Goal: Task Accomplishment & Management: Manage account settings

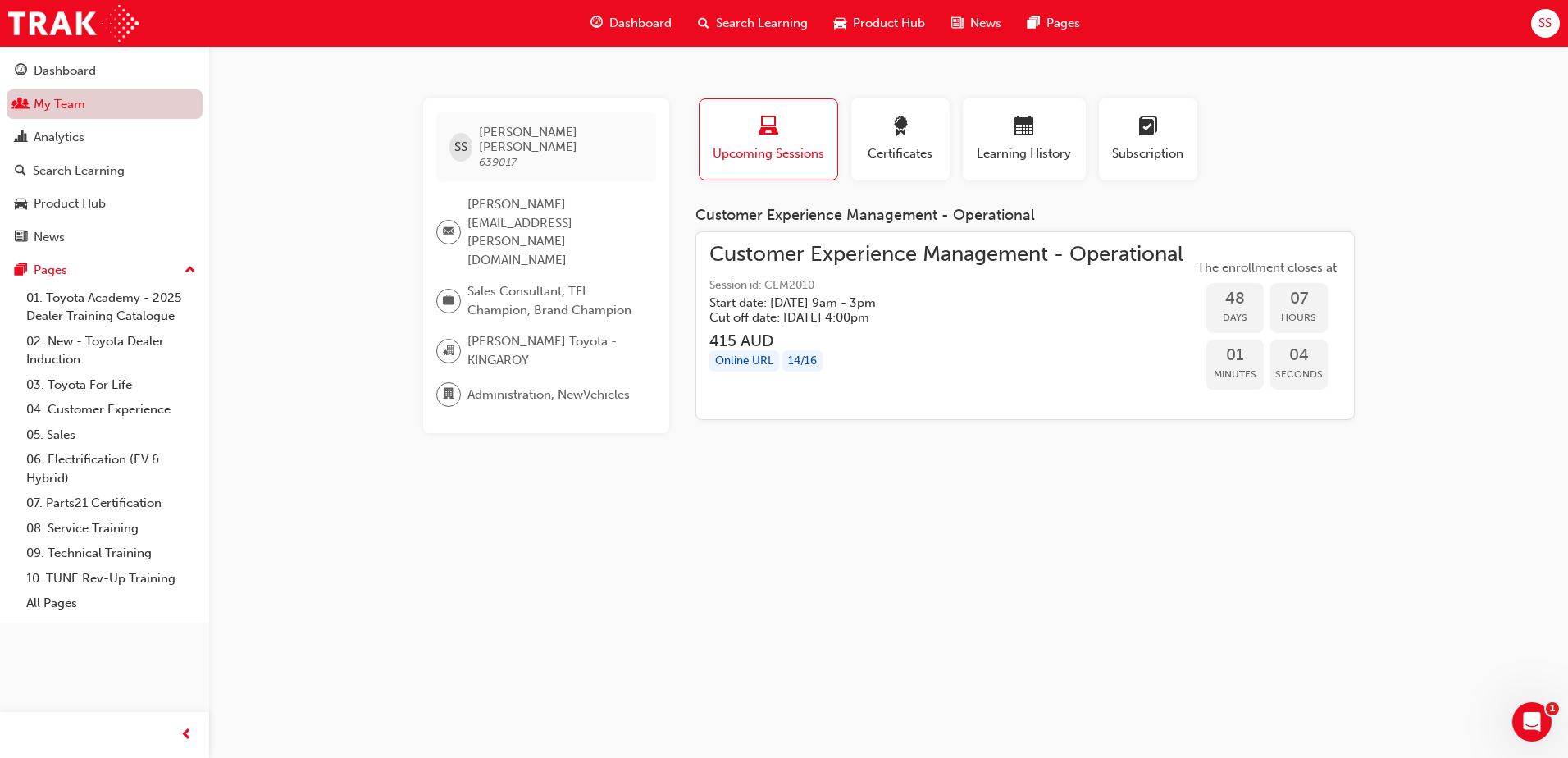
click at [85, 106] on link "My Team" at bounding box center [104, 104] width 196 height 30
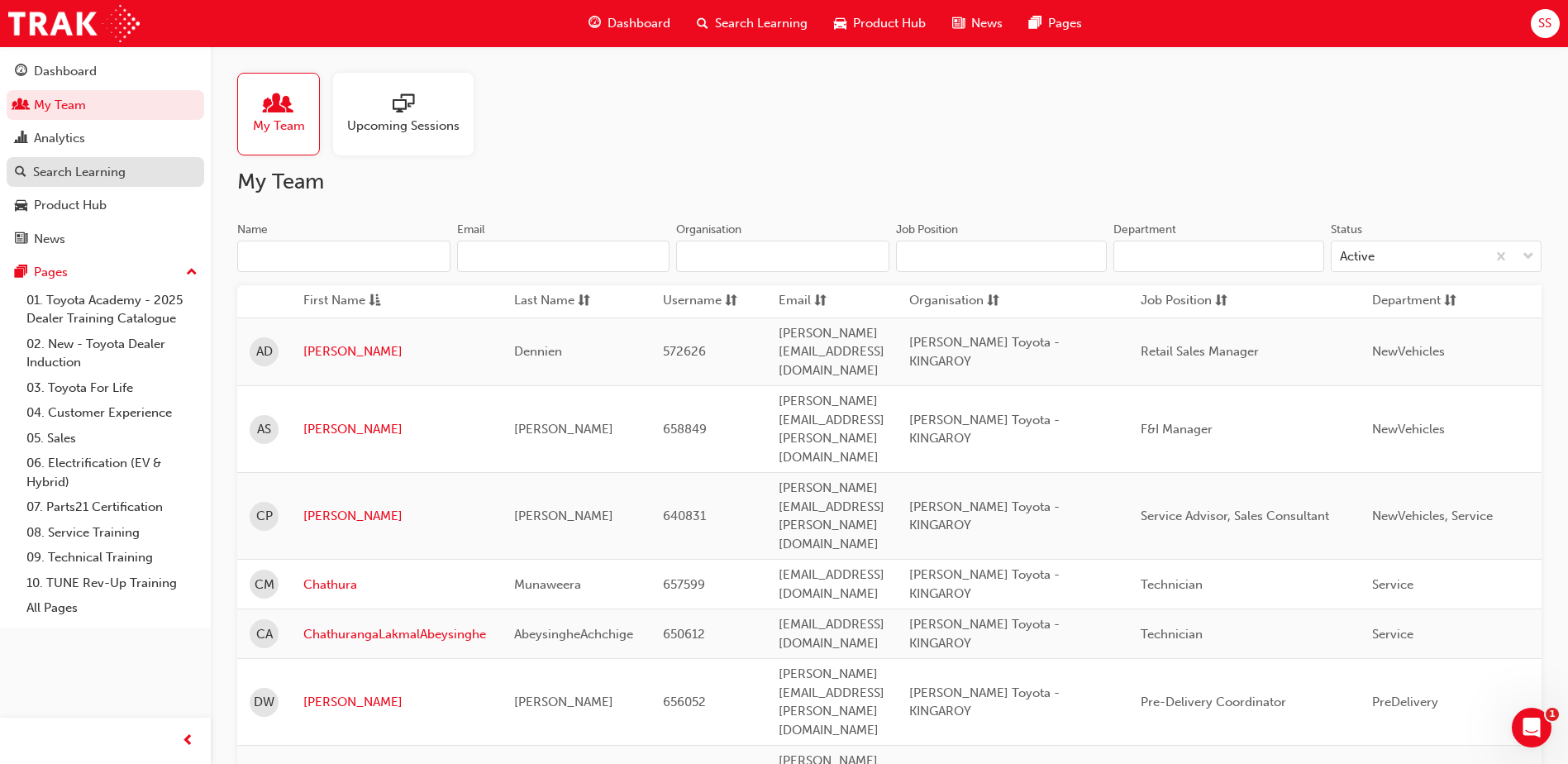
click at [91, 175] on div "Search Learning" at bounding box center [79, 171] width 93 height 19
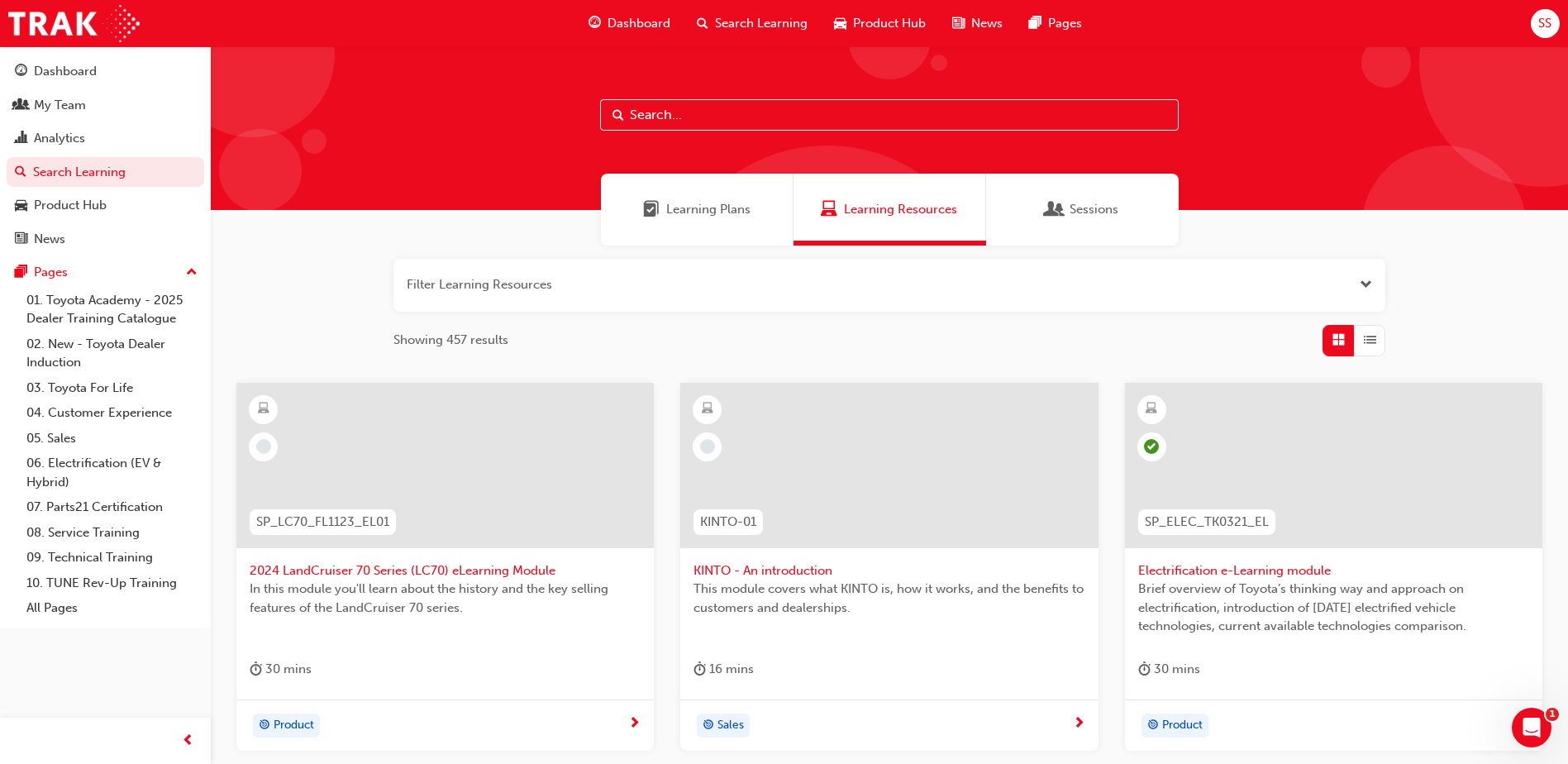
click at [708, 111] on input "text" at bounding box center [889, 114] width 579 height 31
type input "tfl"
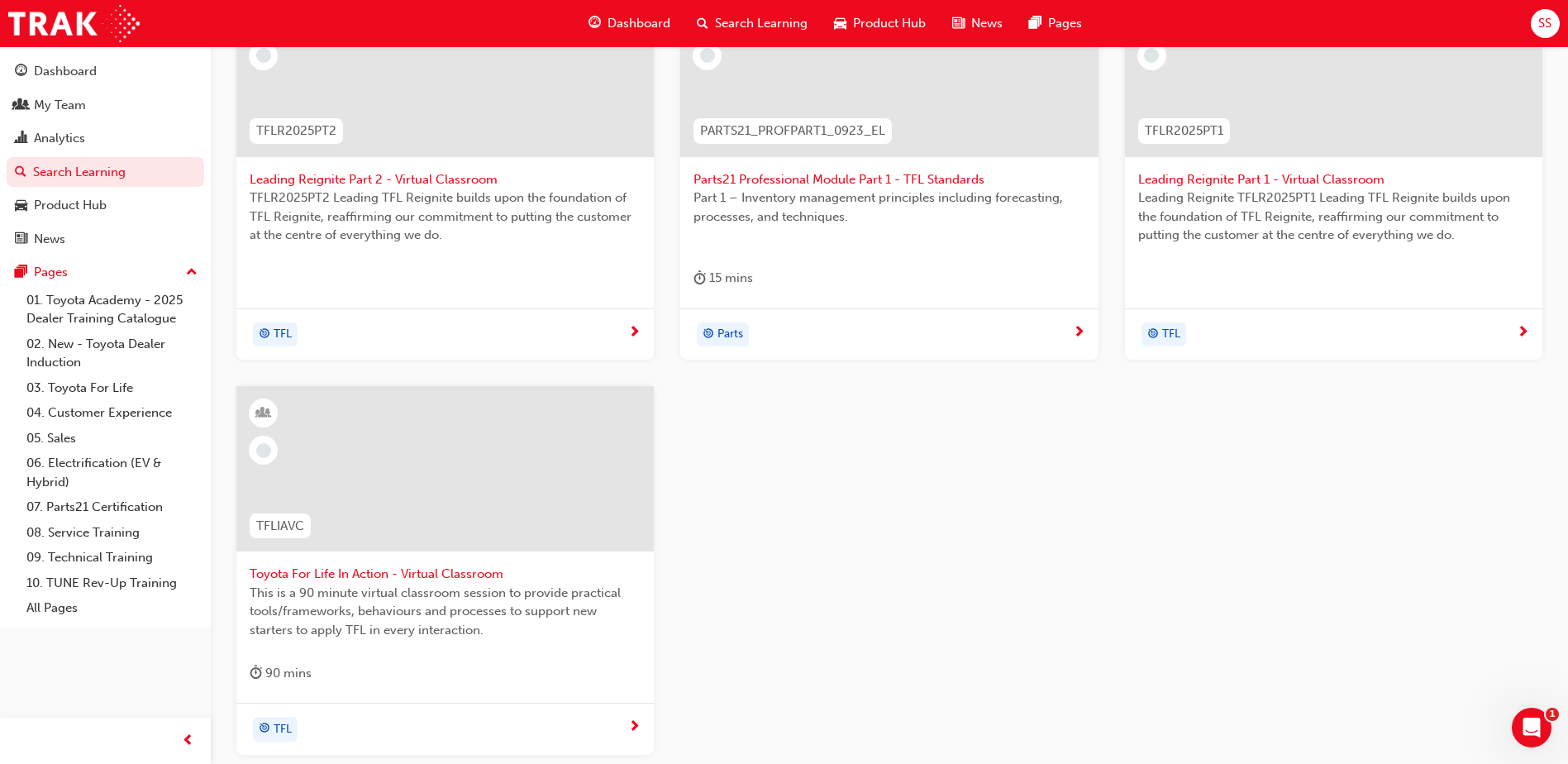
scroll to position [413, 0]
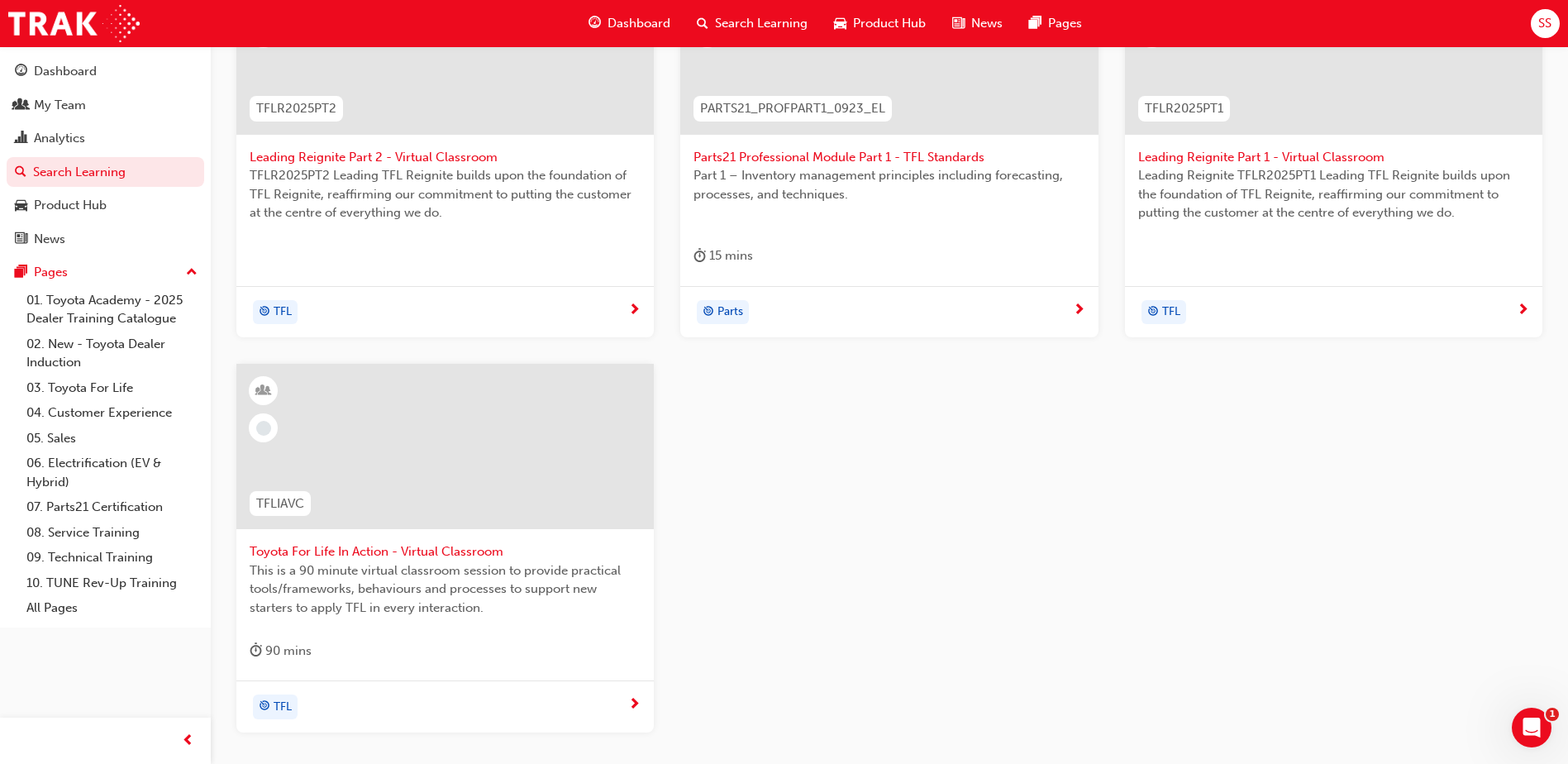
click at [508, 480] on div at bounding box center [446, 445] width 418 height 165
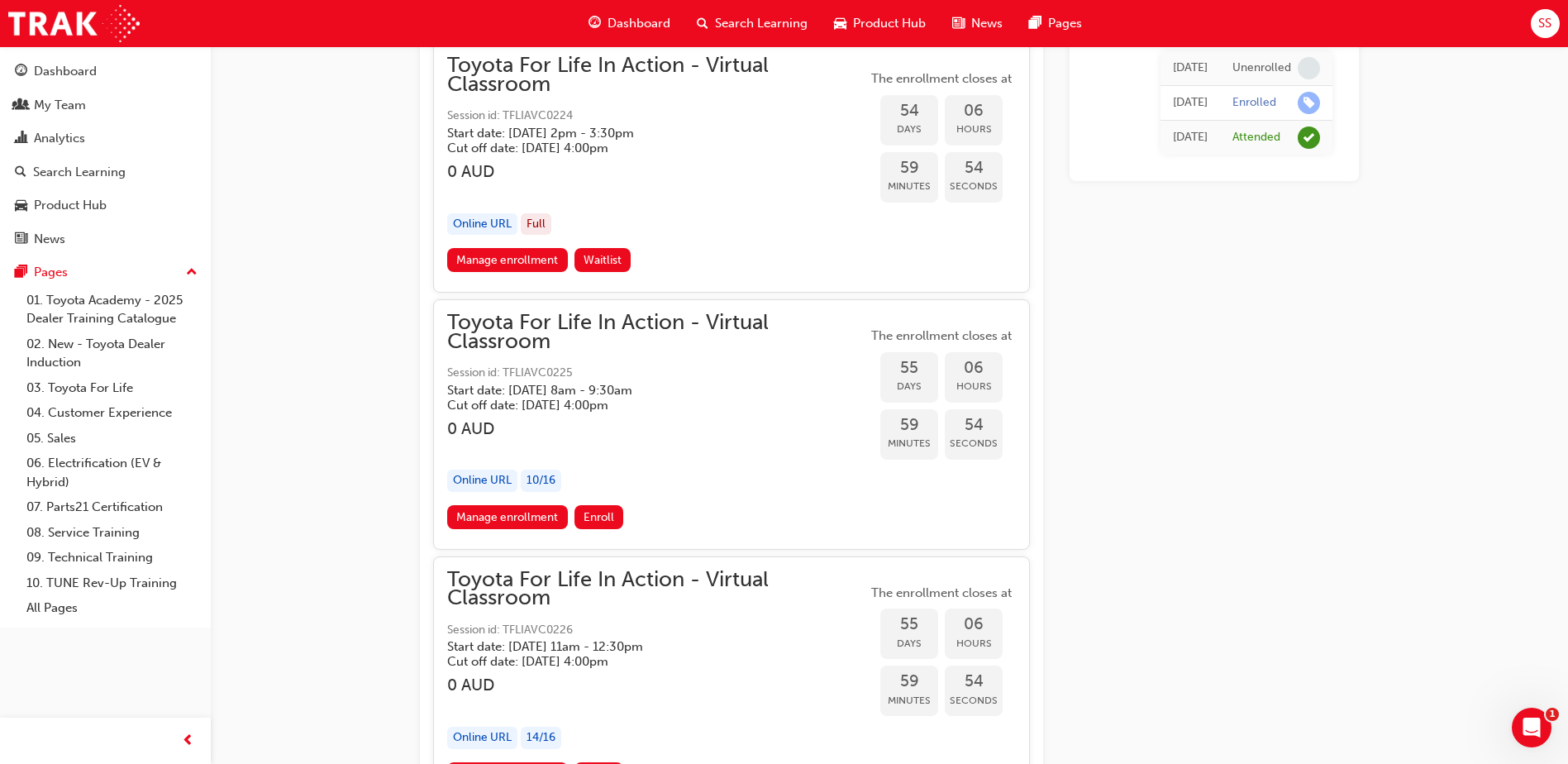
scroll to position [18529, 0]
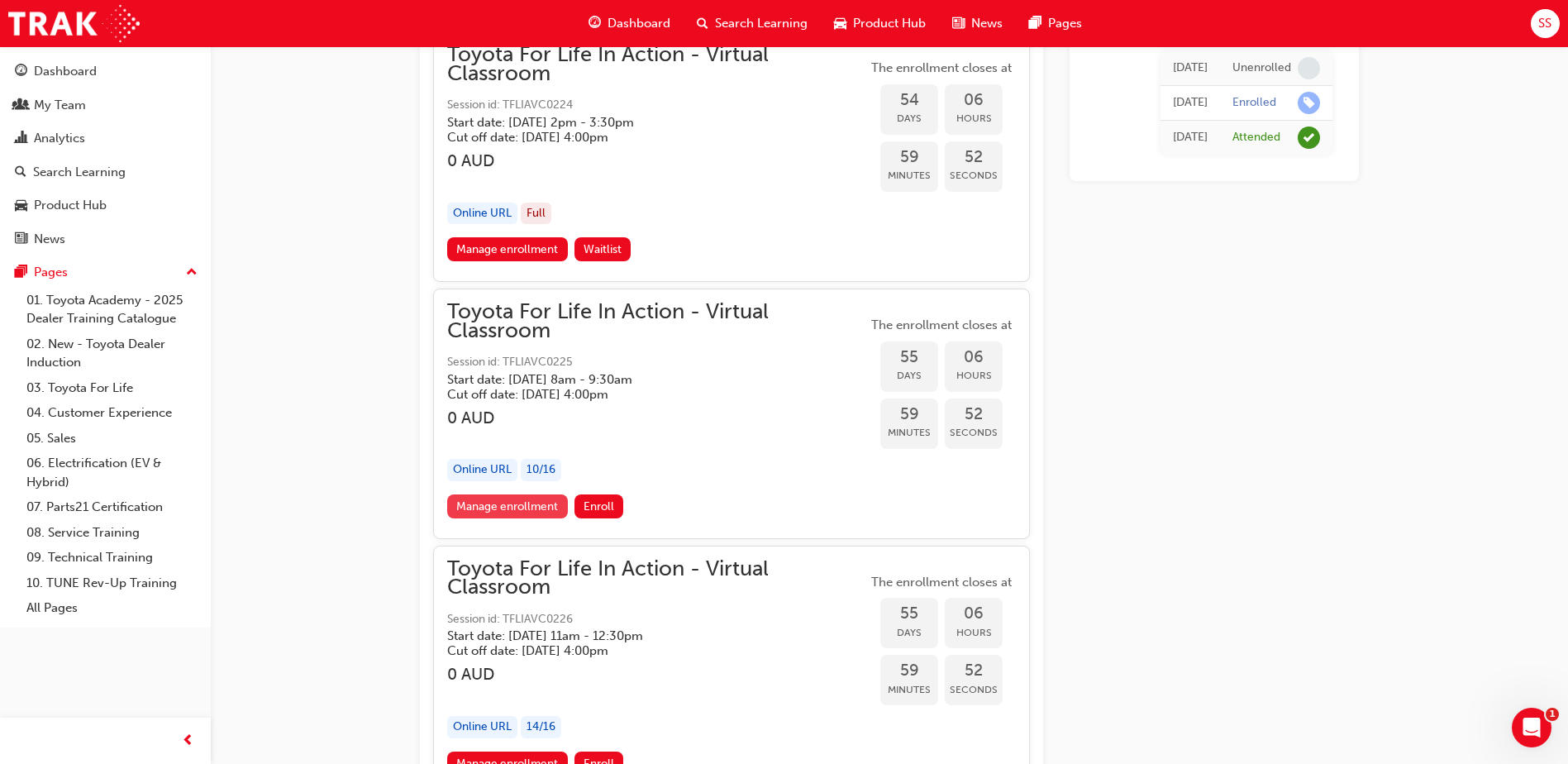
click at [530, 509] on link "Manage enrollment" at bounding box center [507, 506] width 121 height 24
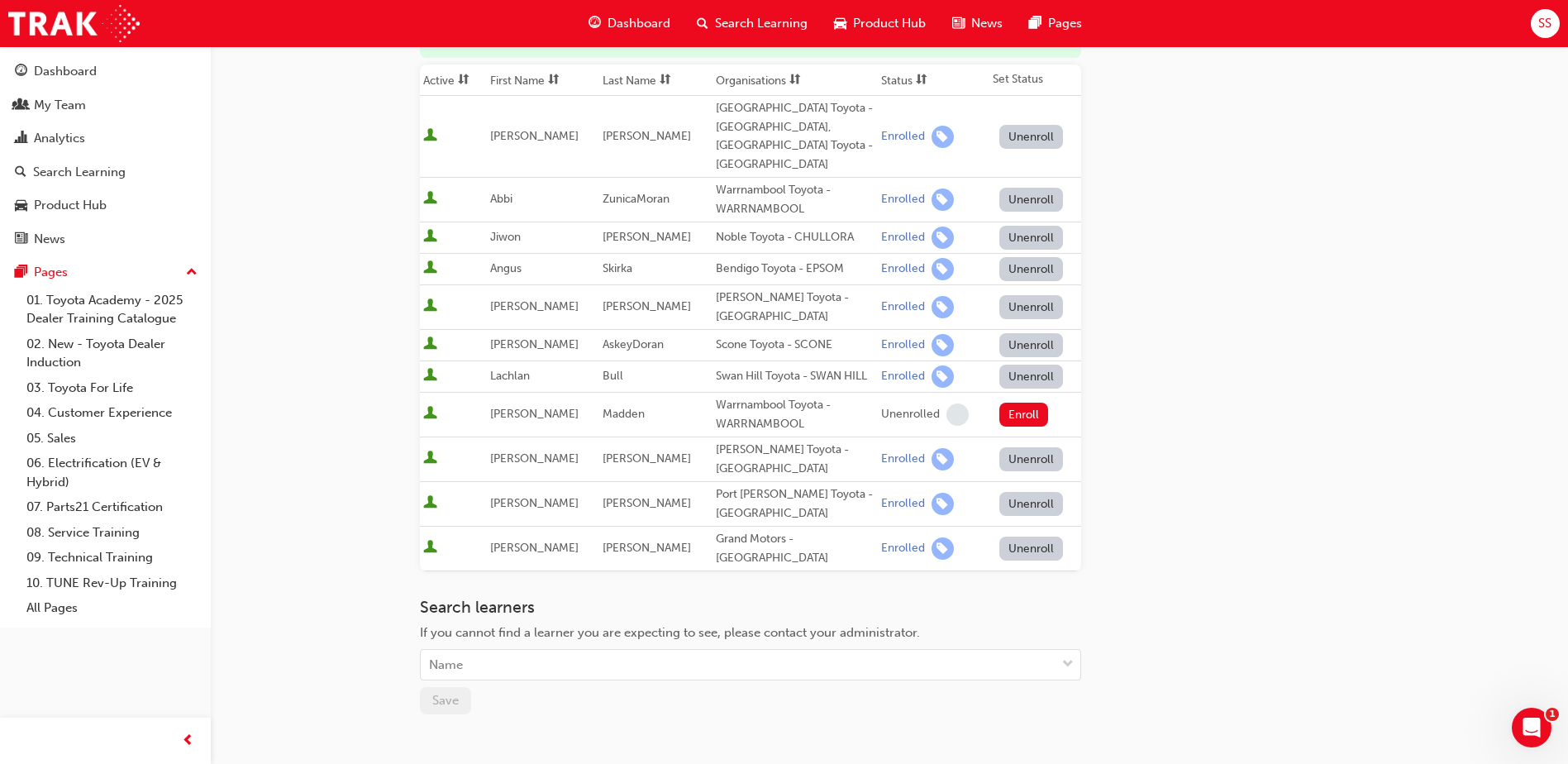
scroll to position [390, 0]
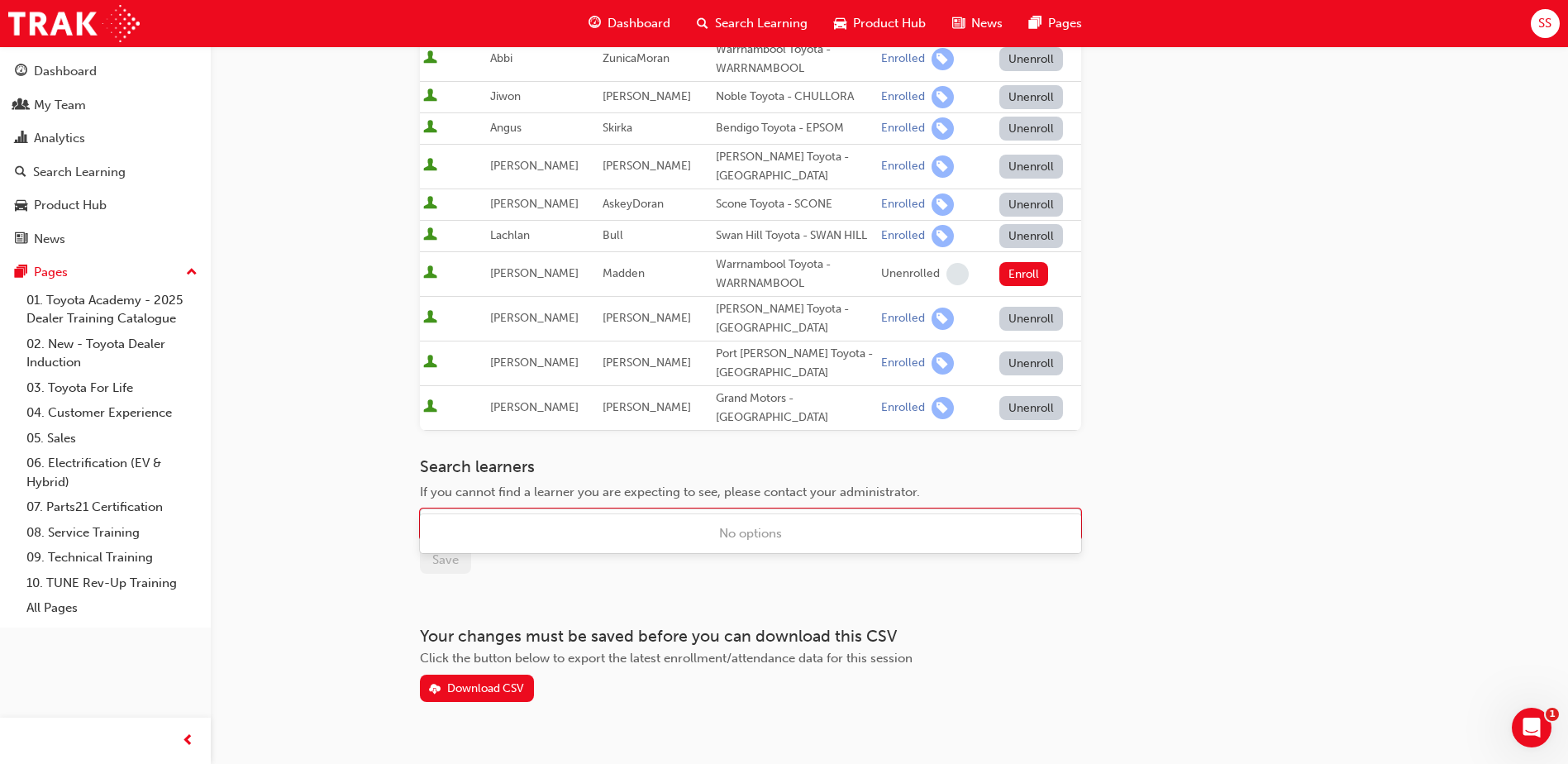
click at [584, 510] on div "Name" at bounding box center [738, 524] width 635 height 29
type input "[PERSON_NAME]"
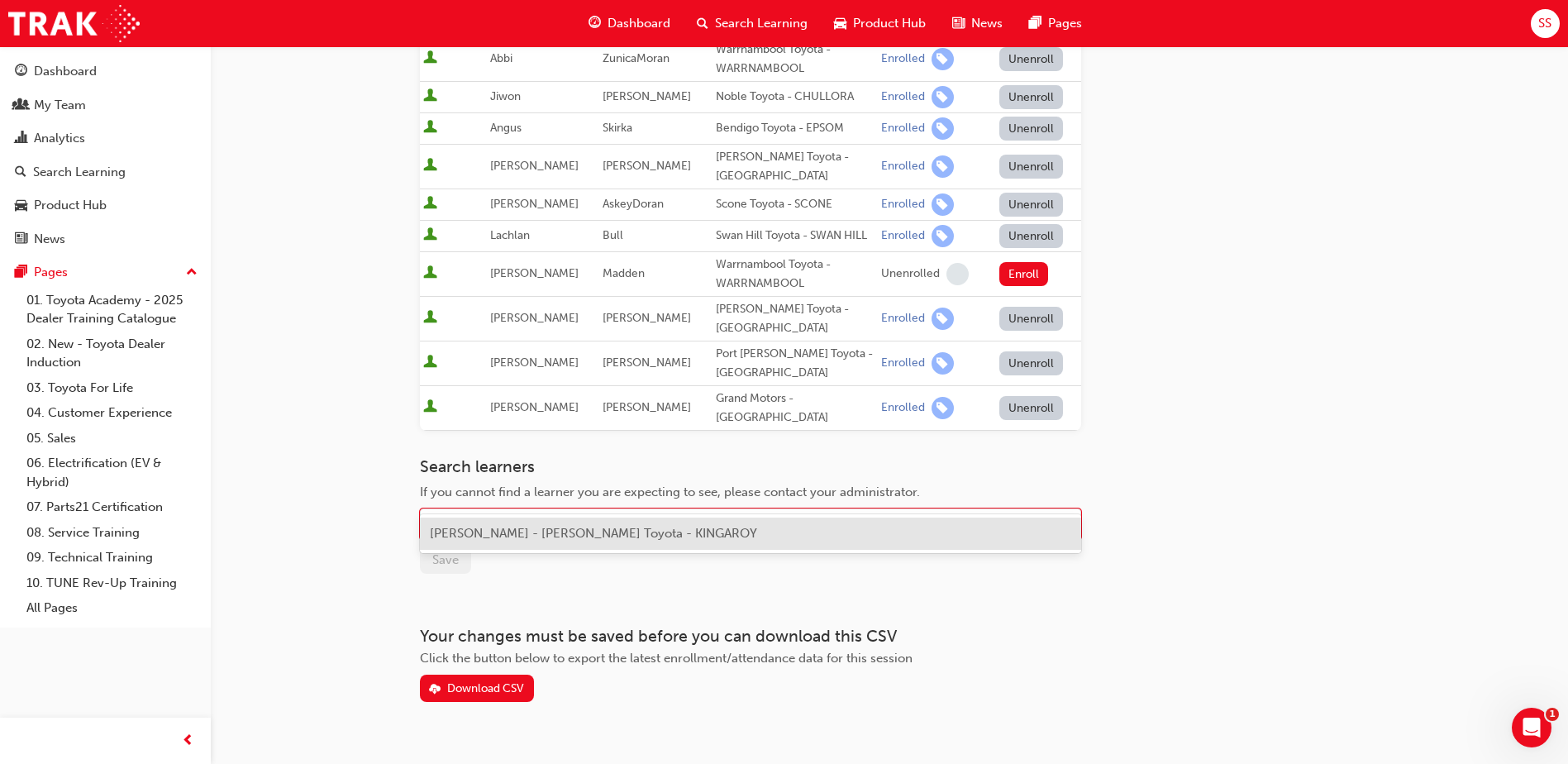
click at [624, 529] on span "[PERSON_NAME] - [PERSON_NAME] Toyota - KINGAROY" at bounding box center [593, 533] width 328 height 15
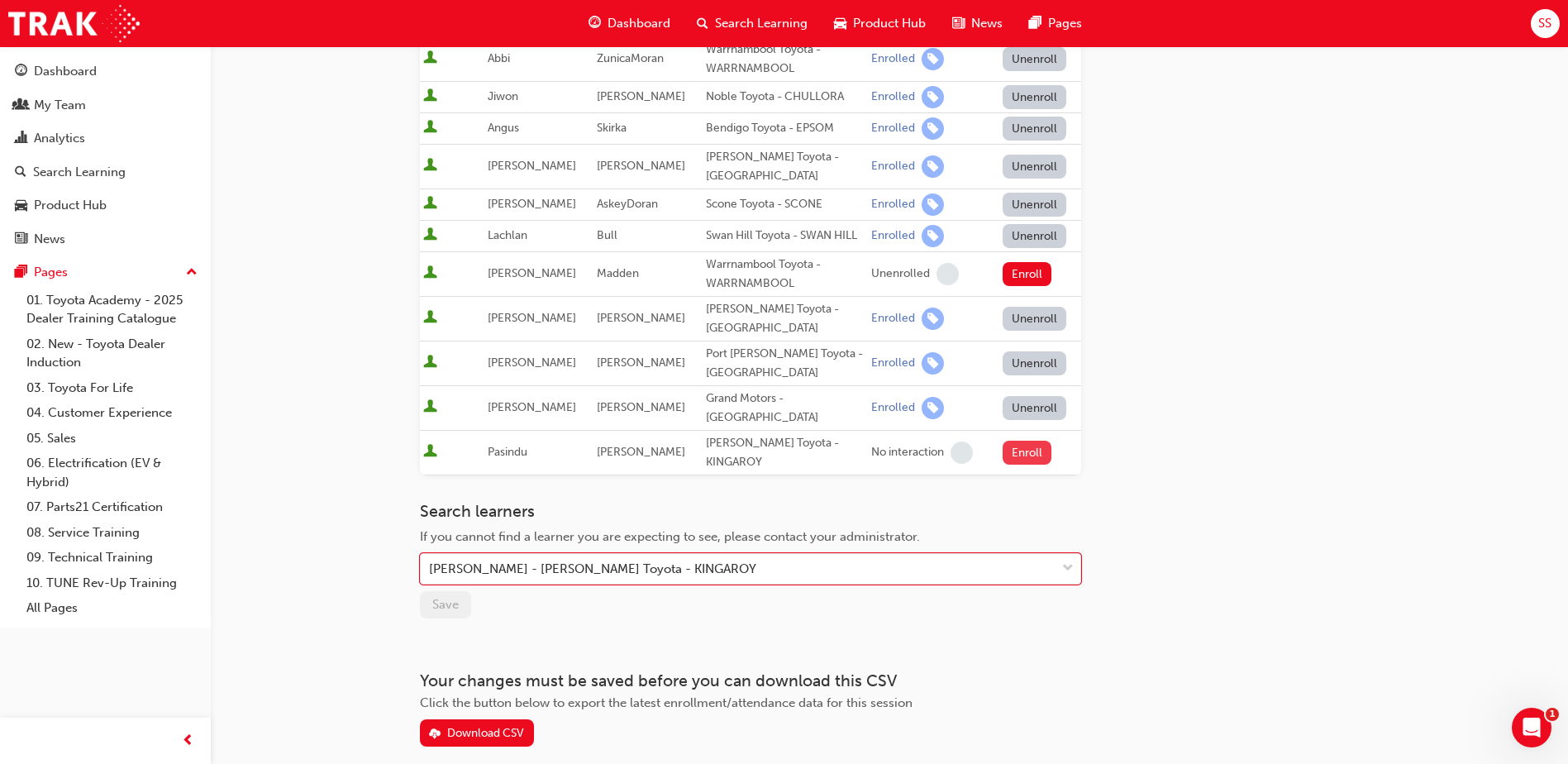
click at [1003, 441] on button "Enroll" at bounding box center [1028, 453] width 50 height 24
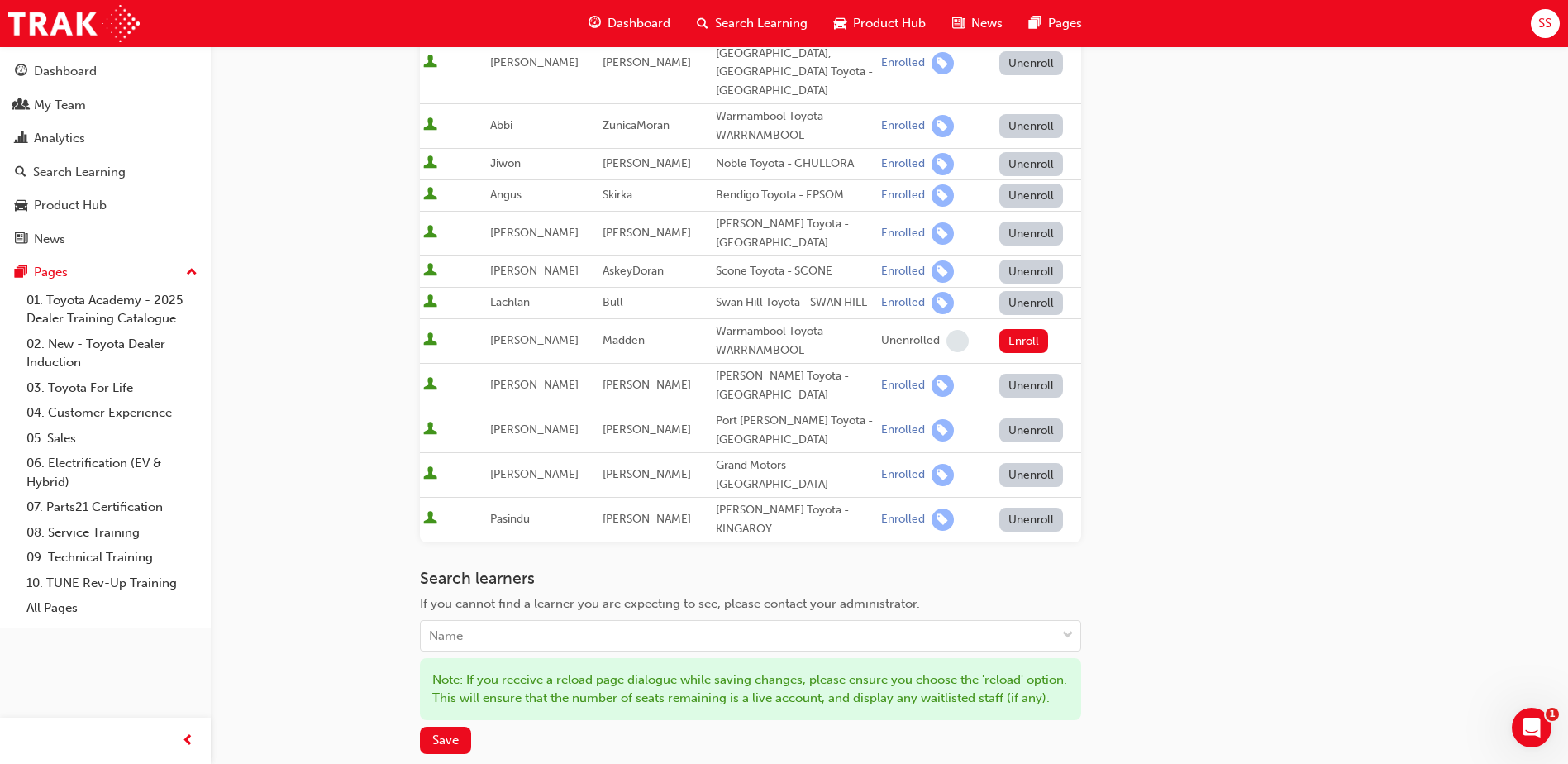
scroll to position [330, 0]
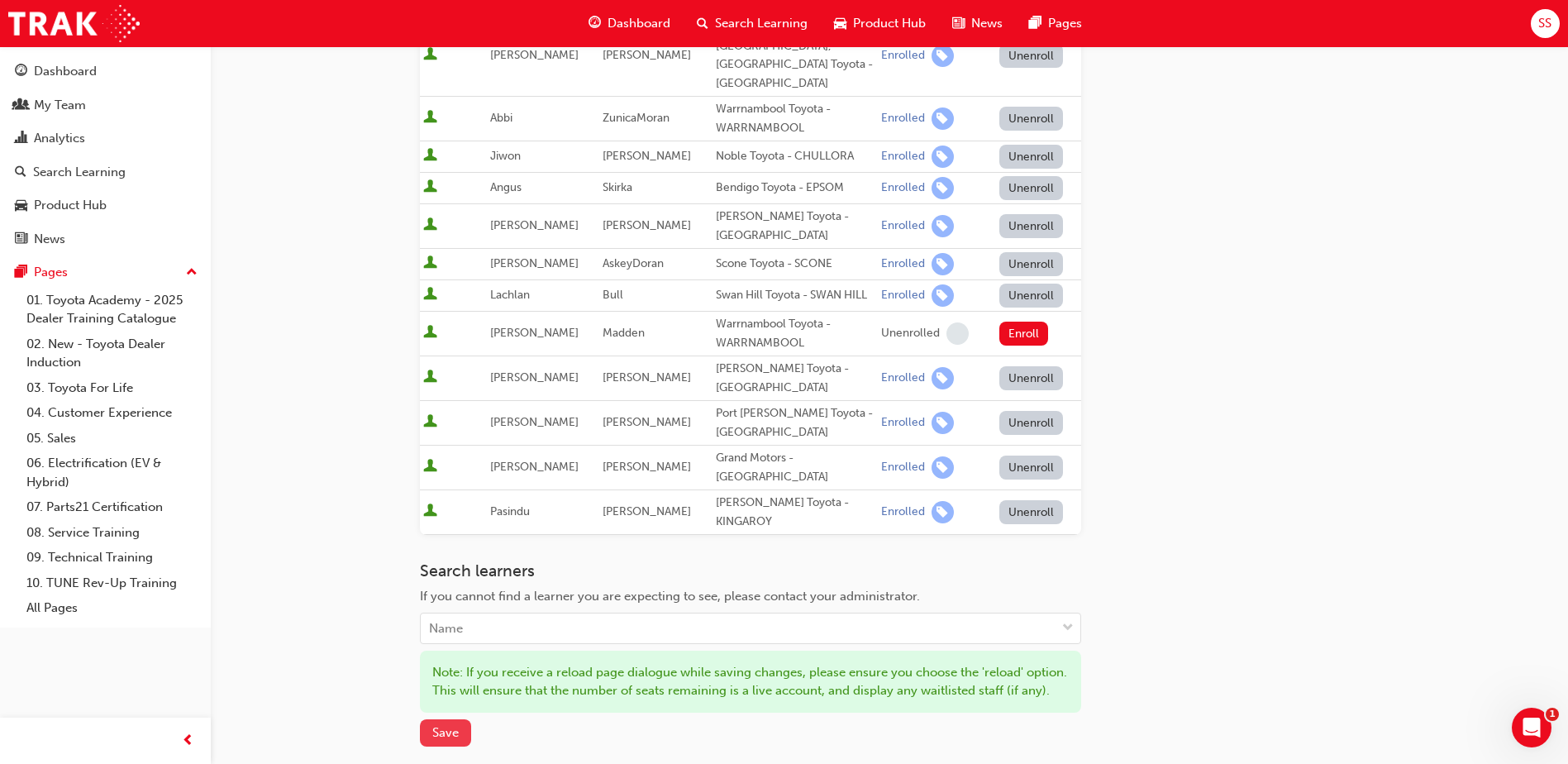
click at [437, 725] on span "Save" at bounding box center [446, 732] width 27 height 15
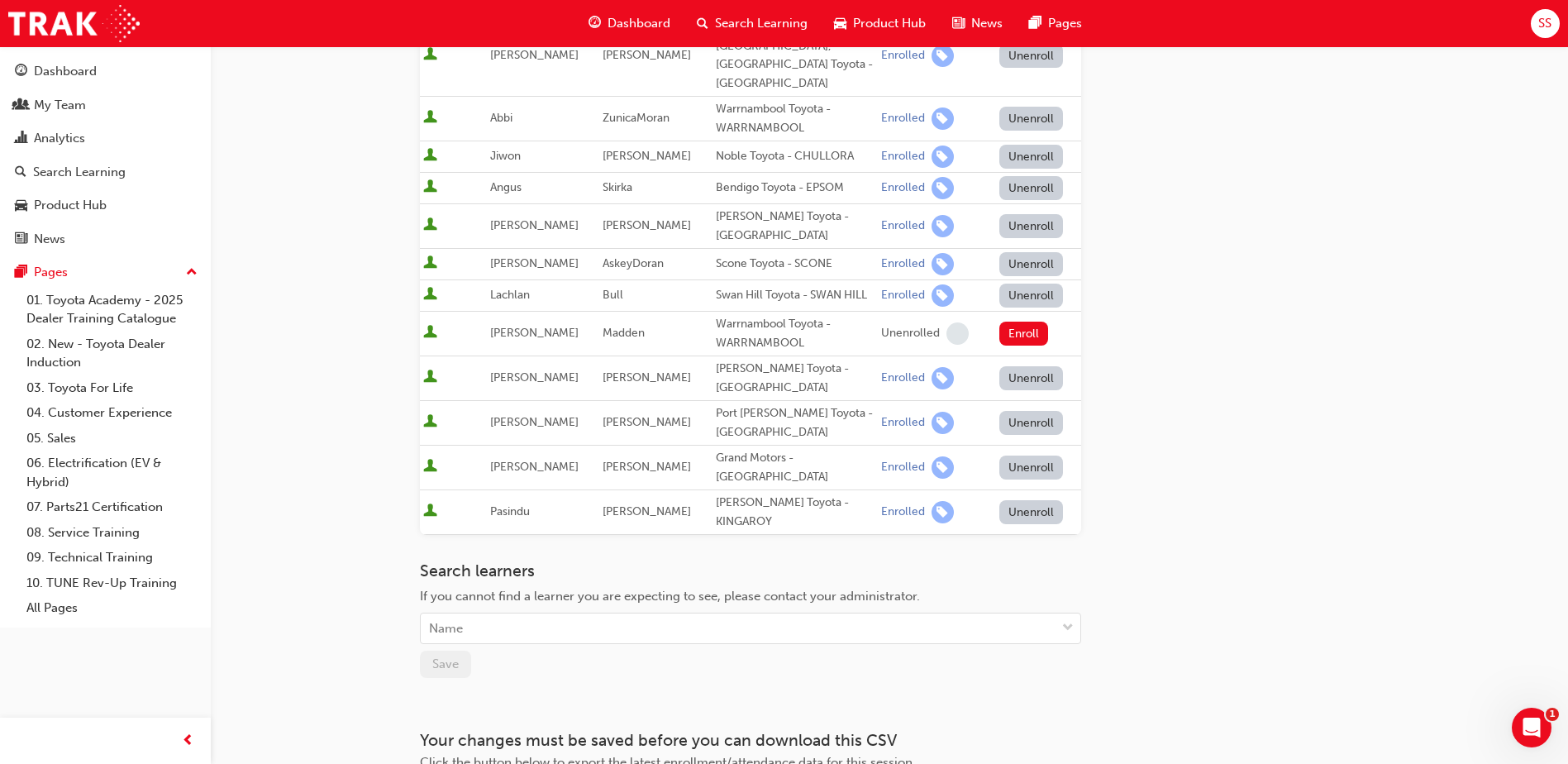
scroll to position [0, 0]
